Goal: Use online tool/utility: Use online tool/utility

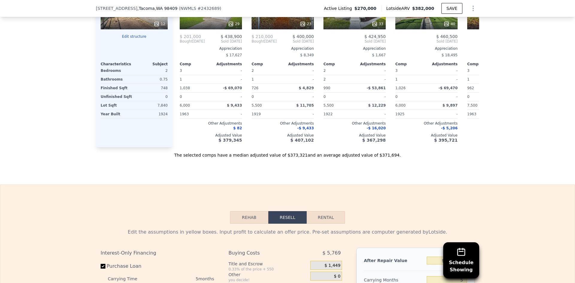
scroll to position [627, 0]
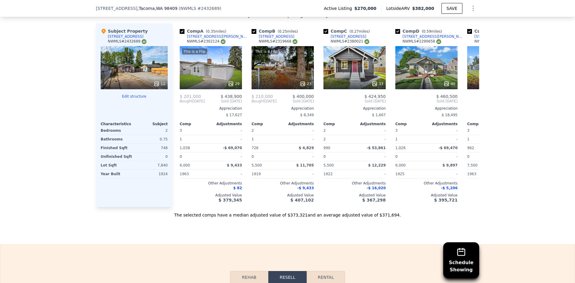
click at [515, 149] on div "Schedule Showing We found 9 sales that match your search Listings provided by N…" at bounding box center [287, 50] width 575 height 335
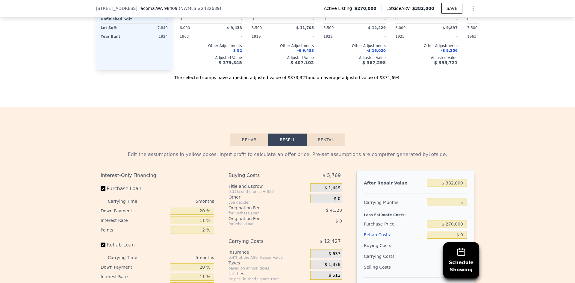
scroll to position [867, 0]
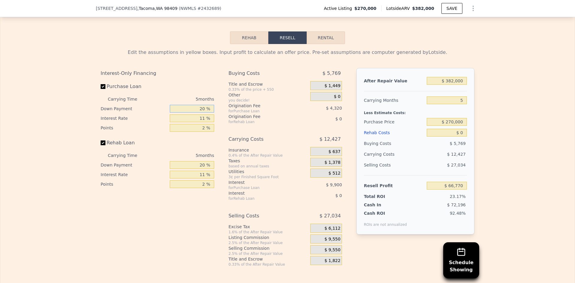
click at [201, 113] on input "20 %" at bounding box center [192, 109] width 44 height 8
type input "10 %"
type input "$ 64,990"
type input "10 %"
click at [203, 122] on input "11 %" at bounding box center [192, 118] width 44 height 8
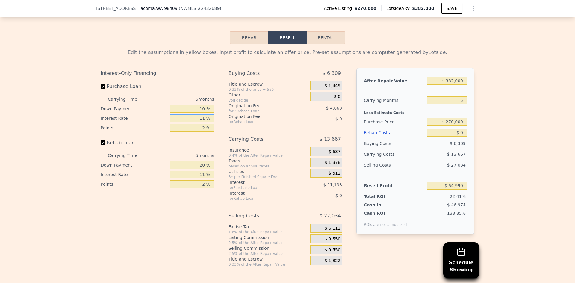
type input "1 %"
type input "$ 75,115"
type input "9 %"
type input "$ 67,015"
type input "9.5 %"
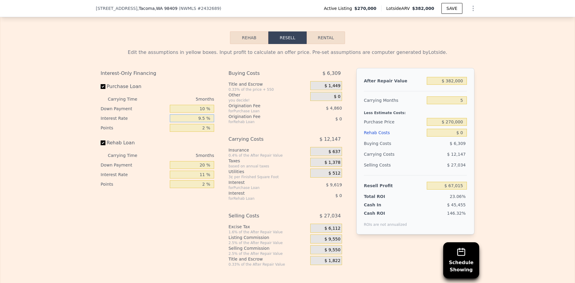
type input "$ 66,510"
type input "9.5 %"
click at [204, 132] on input "2 %" at bounding box center [192, 128] width 44 height 8
type input "1 %"
type input "$ 68,940"
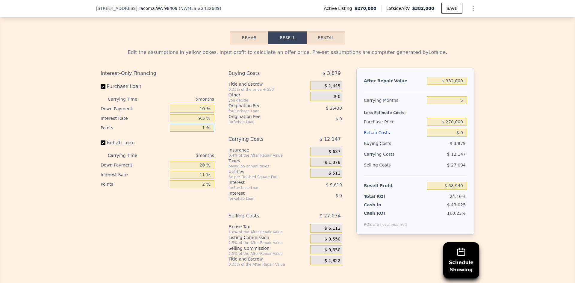
type input "1 %"
click at [199, 169] on input "20 %" at bounding box center [192, 165] width 44 height 8
click at [201, 169] on input "20 %" at bounding box center [192, 165] width 44 height 8
type input "10 %"
click at [203, 179] on input "11 %" at bounding box center [192, 175] width 44 height 8
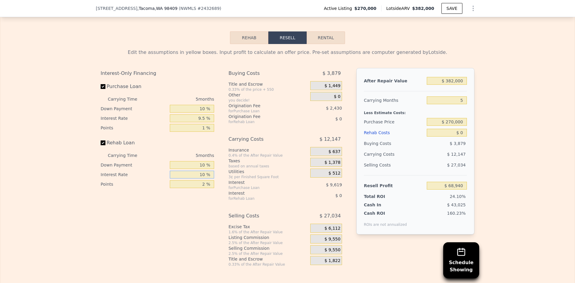
type input "1 %"
type input "9.5 %"
click at [203, 188] on input "2 %" at bounding box center [192, 184] width 44 height 8
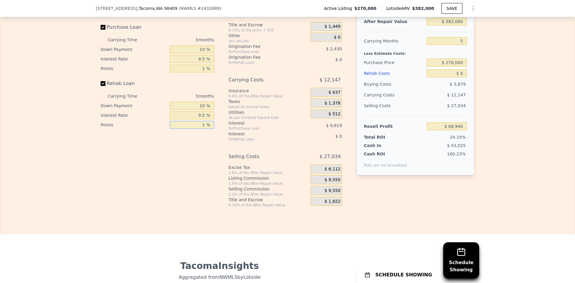
scroll to position [927, 0]
type input "1 %"
click at [327, 182] on span "$ 9,550" at bounding box center [332, 179] width 16 height 5
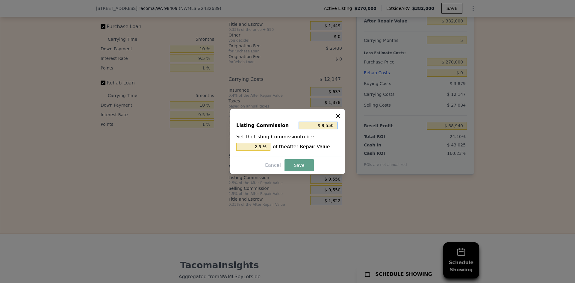
click at [325, 126] on input "$ 9,550" at bounding box center [318, 126] width 39 height 8
type input "$ 5"
type input "0.001 %"
type input "$ 50"
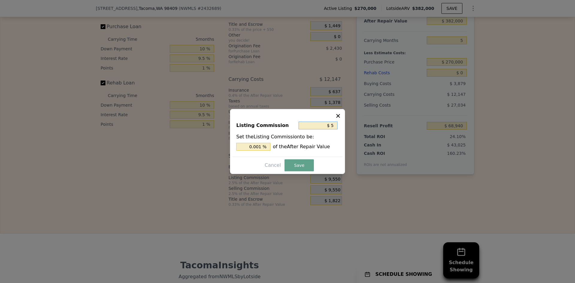
type input "0.013 %"
type input "$ 500"
type input "0.131 %"
type input "$ 500"
click at [303, 165] on button "Save" at bounding box center [299, 165] width 29 height 12
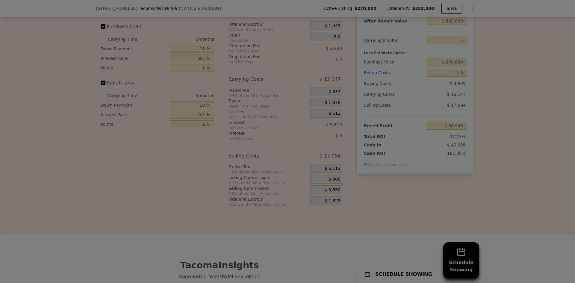
type input "$ 77,990"
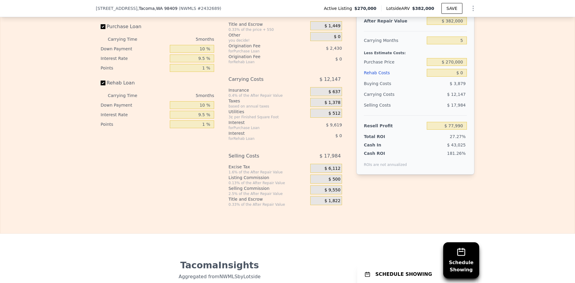
click at [494, 139] on div "Edit the assumptions in yellow boxes. Input profit to calculate an offer price.…" at bounding box center [287, 95] width 575 height 223
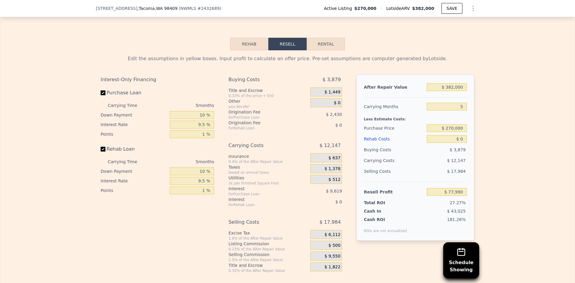
scroll to position [867, 0]
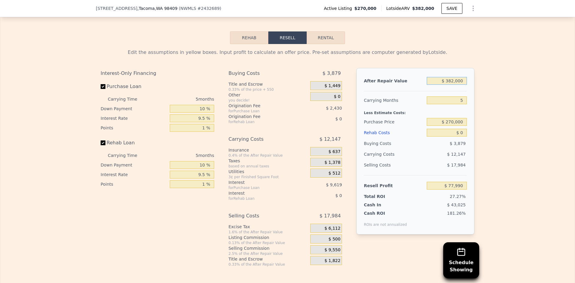
click at [454, 85] on input "$ 382,000" at bounding box center [447, 81] width 40 height 8
type input "$ 375"
type input "-$ 285,581"
type input "$ 3,750"
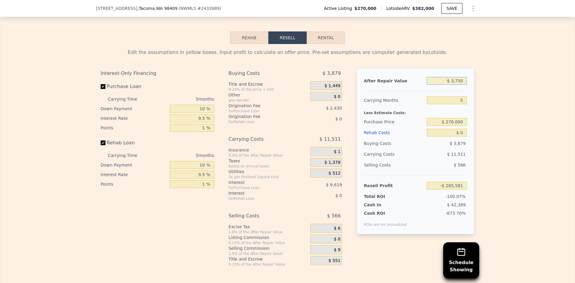
type input "-$ 282,366"
type input "$ 375,000"
type input "$ 71,321"
type input "$ 375,000"
click at [461, 104] on input "5" at bounding box center [447, 100] width 40 height 8
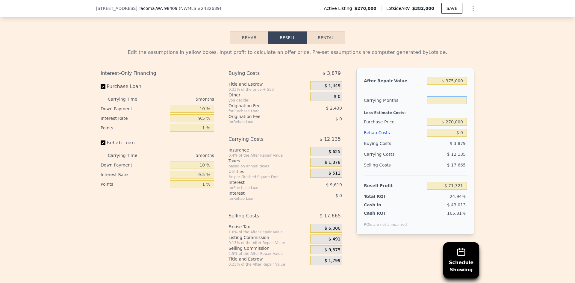
type input "4"
type input "$ 73,748"
type input "4"
click at [453, 126] on input "$ 270,000" at bounding box center [447, 122] width 40 height 8
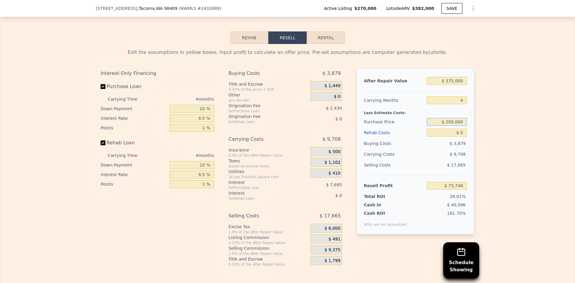
type input "$ 200,000"
click at [461, 137] on input "$ 0" at bounding box center [447, 133] width 40 height 8
type input "$ 146,607"
type input "$ 8"
type input "$ 146,599"
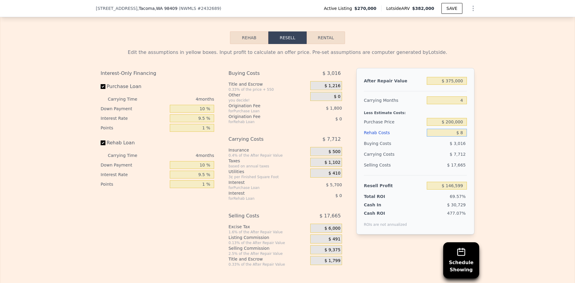
type input "$ 80"
type input "$ 146,522"
type input "$ 8,000"
type input "$ 138,307"
type input "$ 800"
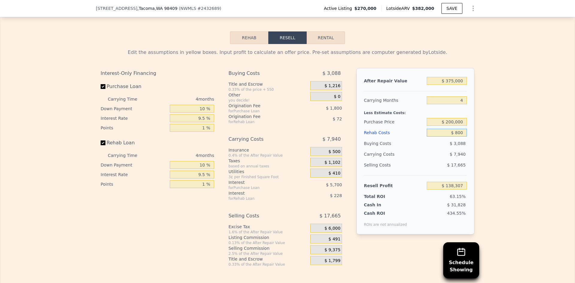
type input "$ 145,776"
type input "$ 8,000"
type input "$ 138,307"
type input "$ 80,000"
type input "$ 63,607"
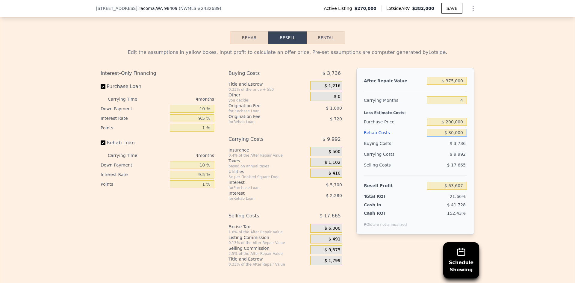
type input "$ 80,000"
click at [503, 146] on div "Edit the assumptions in yellow boxes. Input profit to calculate an offer price.…" at bounding box center [287, 155] width 575 height 223
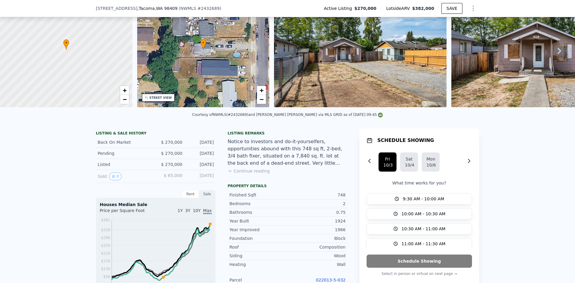
scroll to position [0, 0]
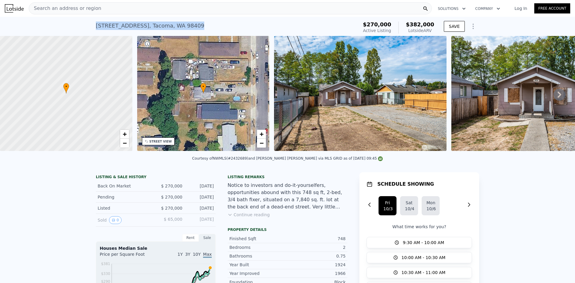
drag, startPoint x: 192, startPoint y: 25, endPoint x: 90, endPoint y: 29, distance: 102.8
click at [90, 29] on div "[STREET_ADDRESS] Active at $270k (~ARV $382k ) $270,000 Active Listing $382,000…" at bounding box center [287, 26] width 575 height 19
click at [268, 23] on div "[STREET_ADDRESS] Active at $270k (~ARV $382k )" at bounding box center [226, 27] width 260 height 17
click at [353, 25] on div "[STREET_ADDRESS] Active at $270k (~ARV $382k )" at bounding box center [226, 27] width 260 height 17
click at [268, 191] on div "Notice to investors and do-it-yourselfers, opportunities abound with this 748 s…" at bounding box center [288, 196] width 120 height 29
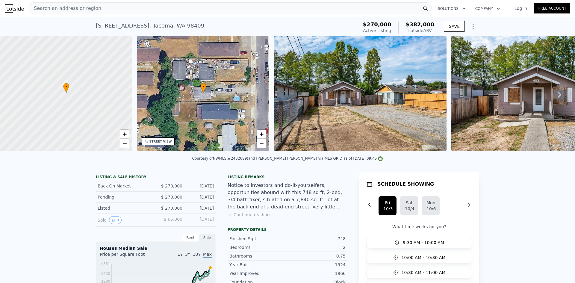
click at [298, 22] on div "[STREET_ADDRESS] Active at $270k (~ARV $382k )" at bounding box center [226, 27] width 260 height 17
click at [267, 2] on div "Search an address or region" at bounding box center [230, 8] width 403 height 12
